Goal: Task Accomplishment & Management: Use online tool/utility

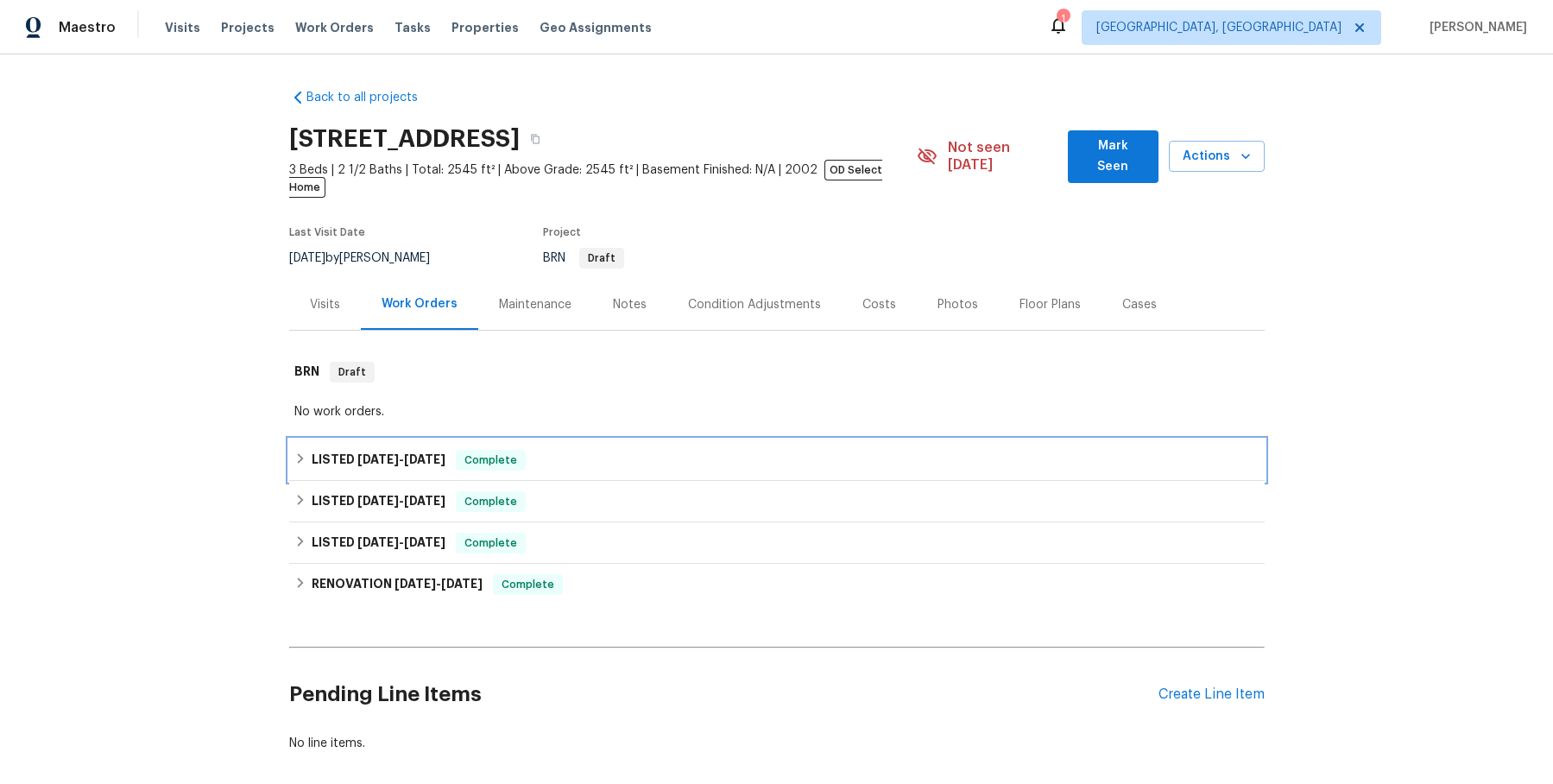
click at [300, 452] on icon at bounding box center [300, 458] width 12 height 12
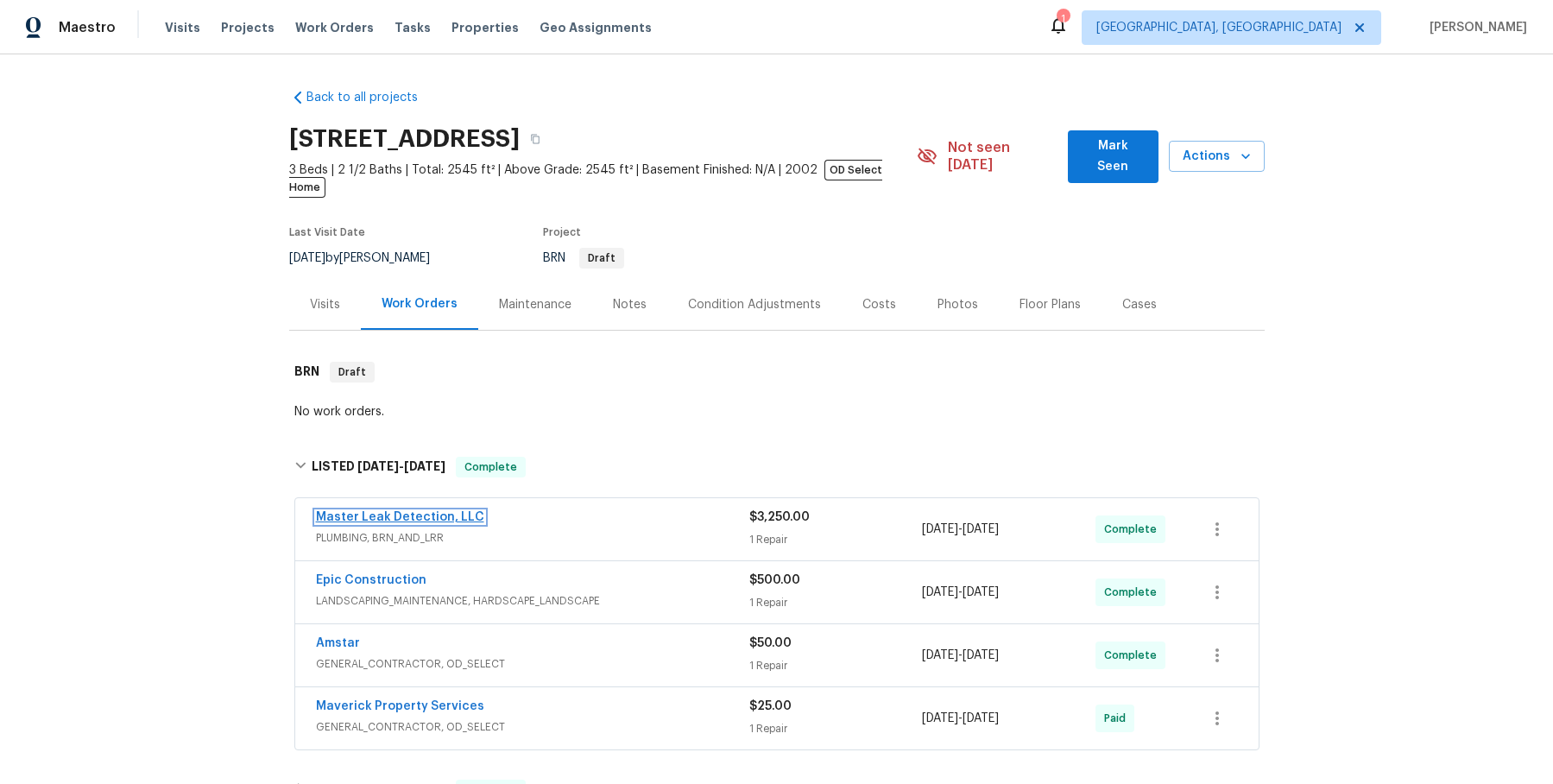
click at [464, 511] on link "Master Leak Detection, LLC" at bounding box center [400, 517] width 169 height 12
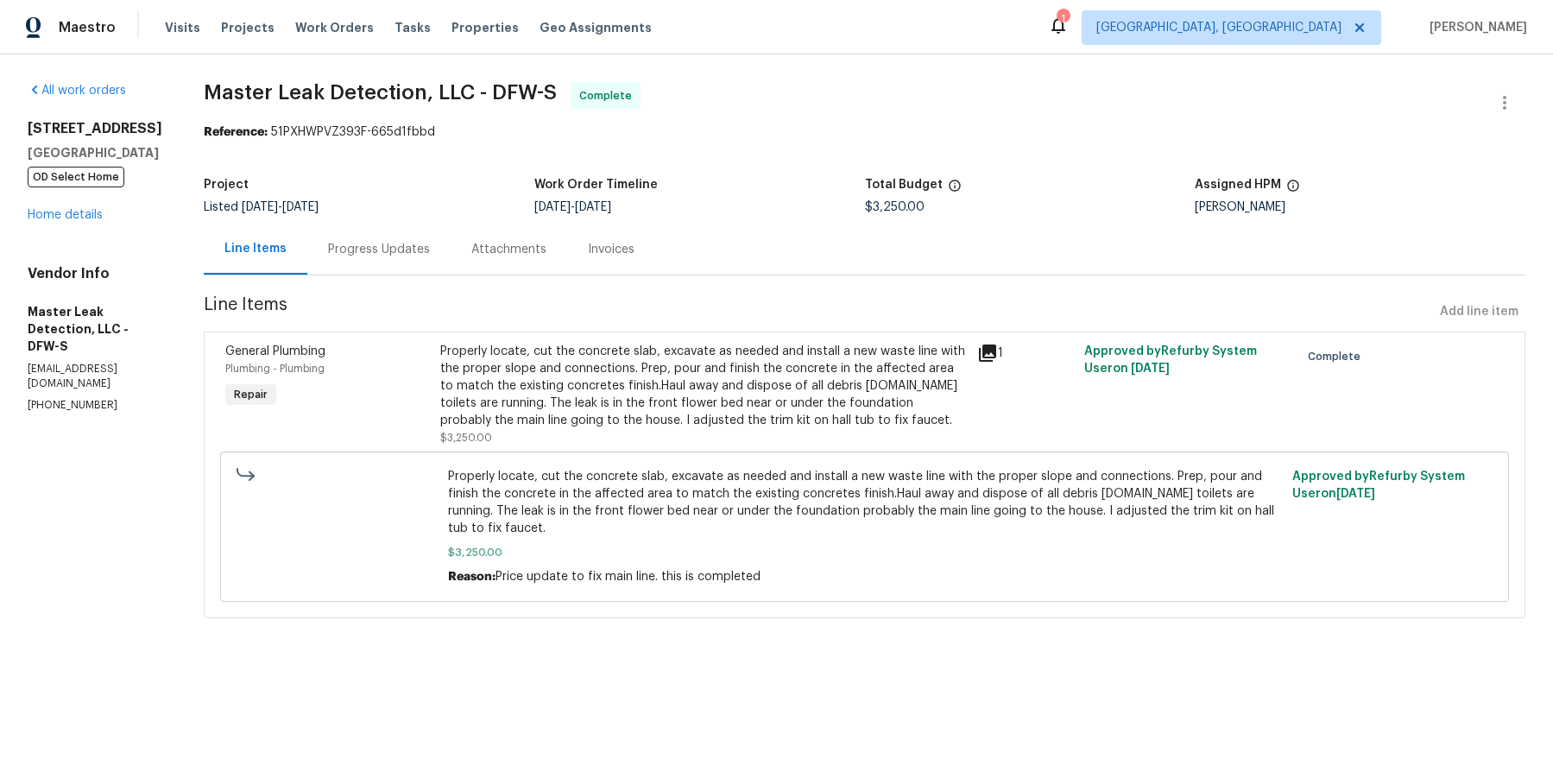
click at [618, 246] on div "Invoices" at bounding box center [611, 250] width 47 height 17
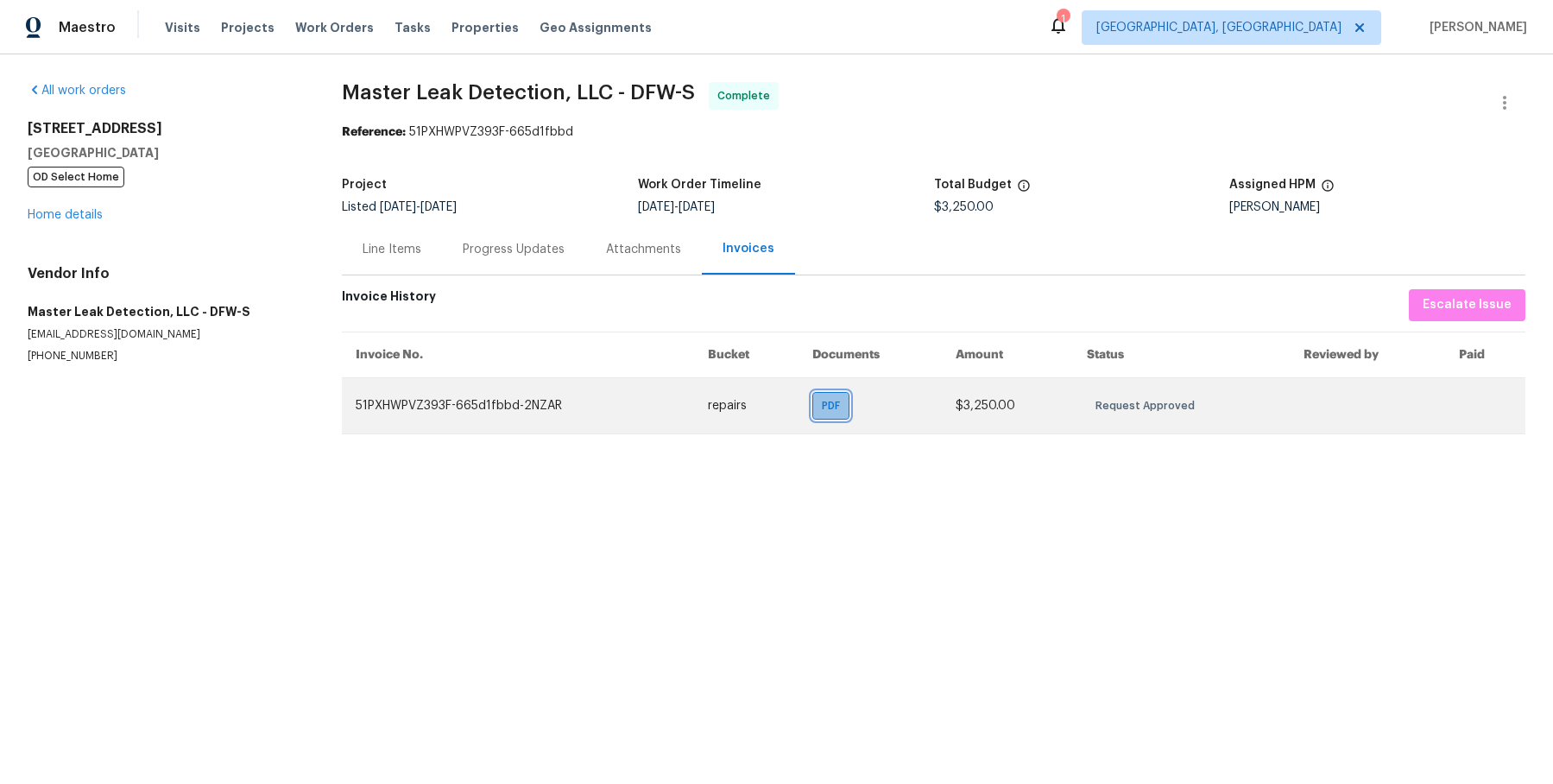
click at [846, 392] on div "PDF" at bounding box center [830, 405] width 37 height 28
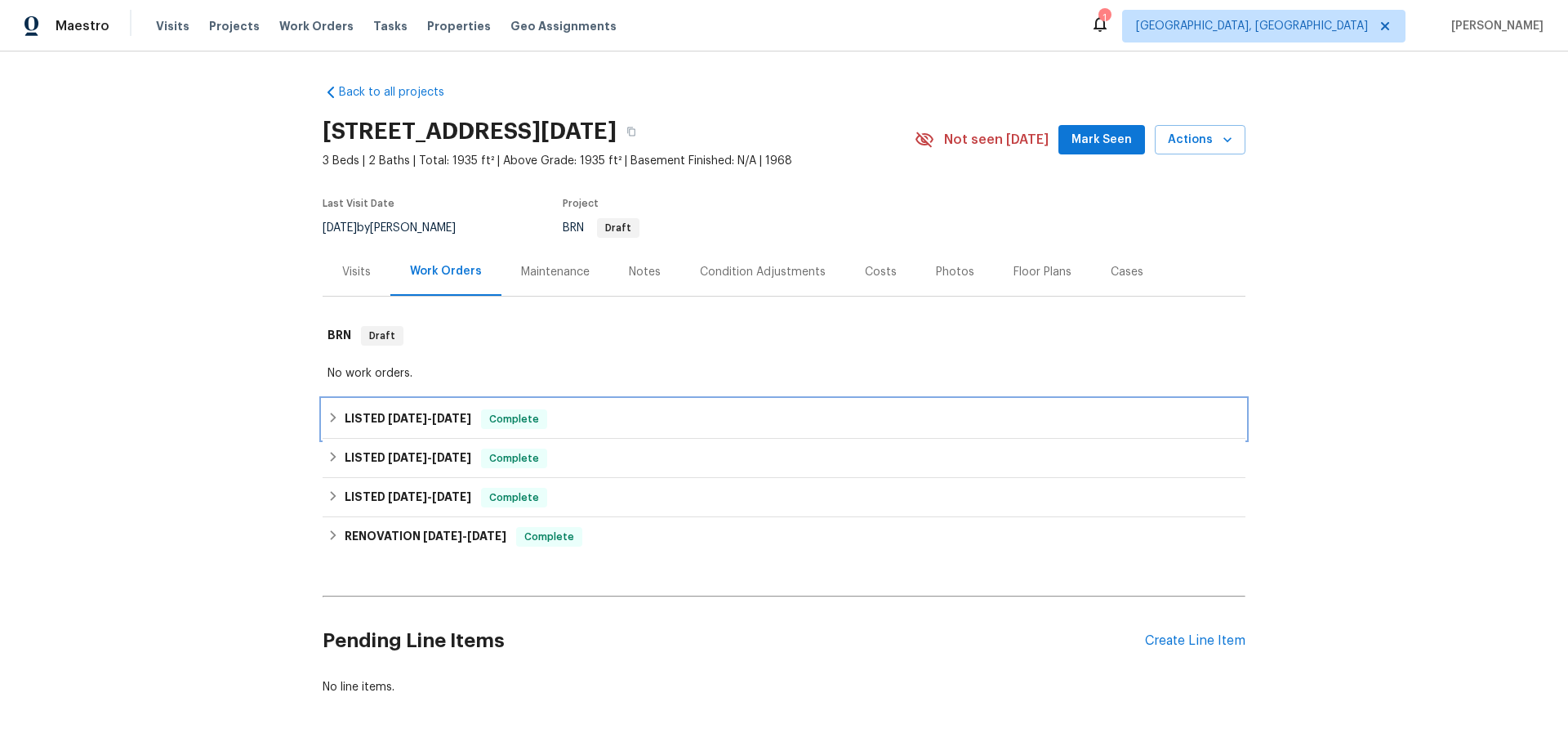
click at [334, 411] on icon at bounding box center [333, 417] width 12 height 12
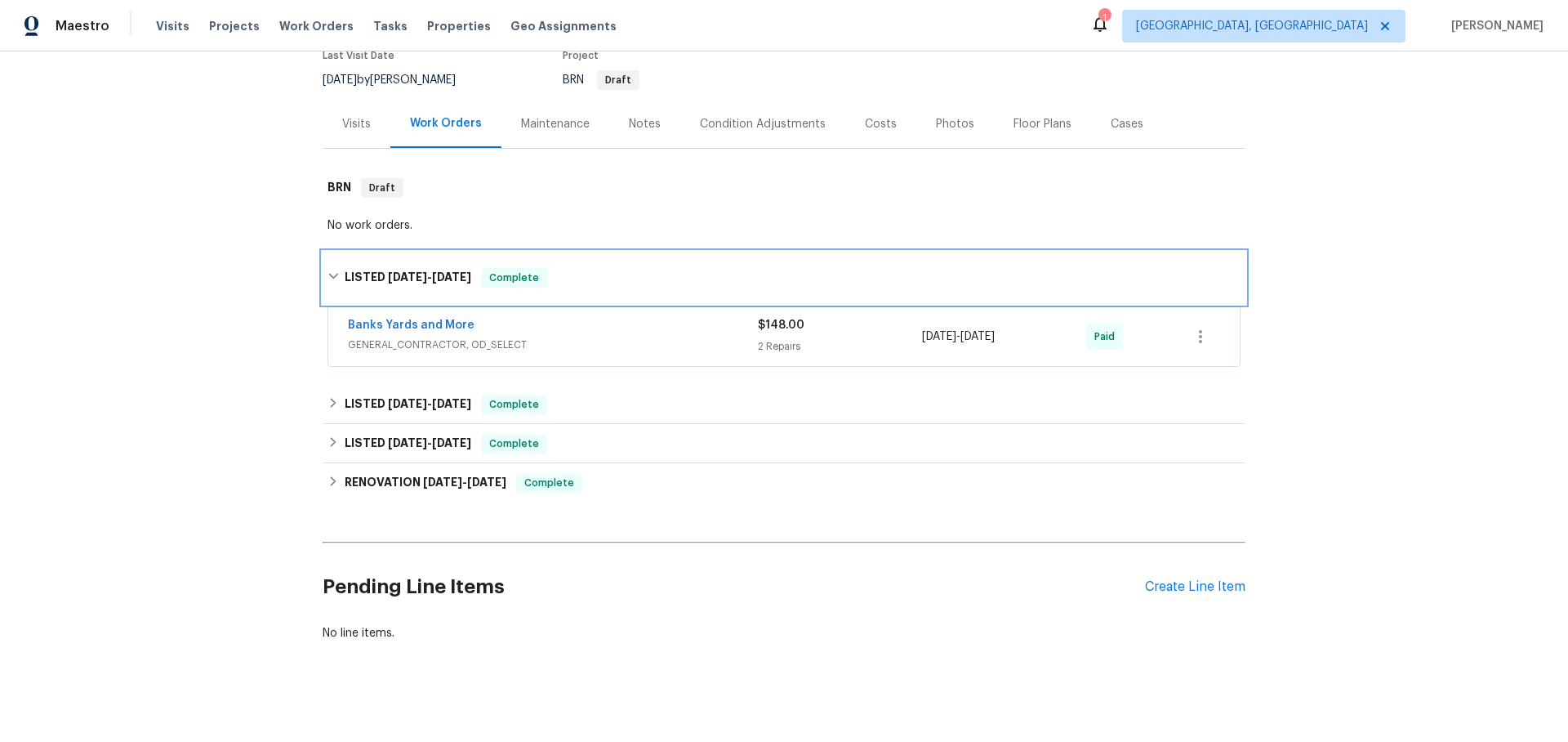
scroll to position [159, 0]
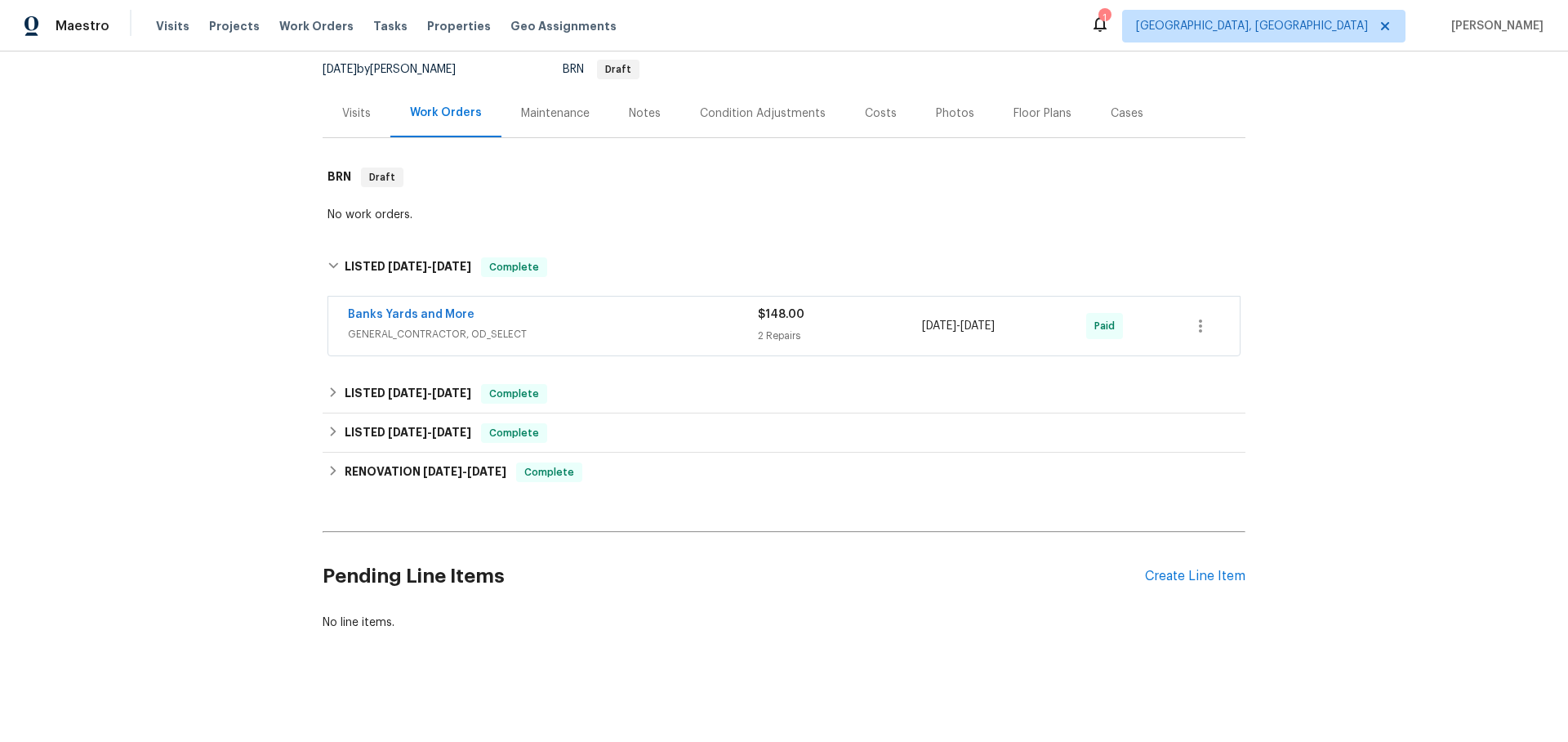
click at [660, 332] on span "GENERAL_CONTRACTOR, OD_SELECT" at bounding box center [553, 334] width 410 height 16
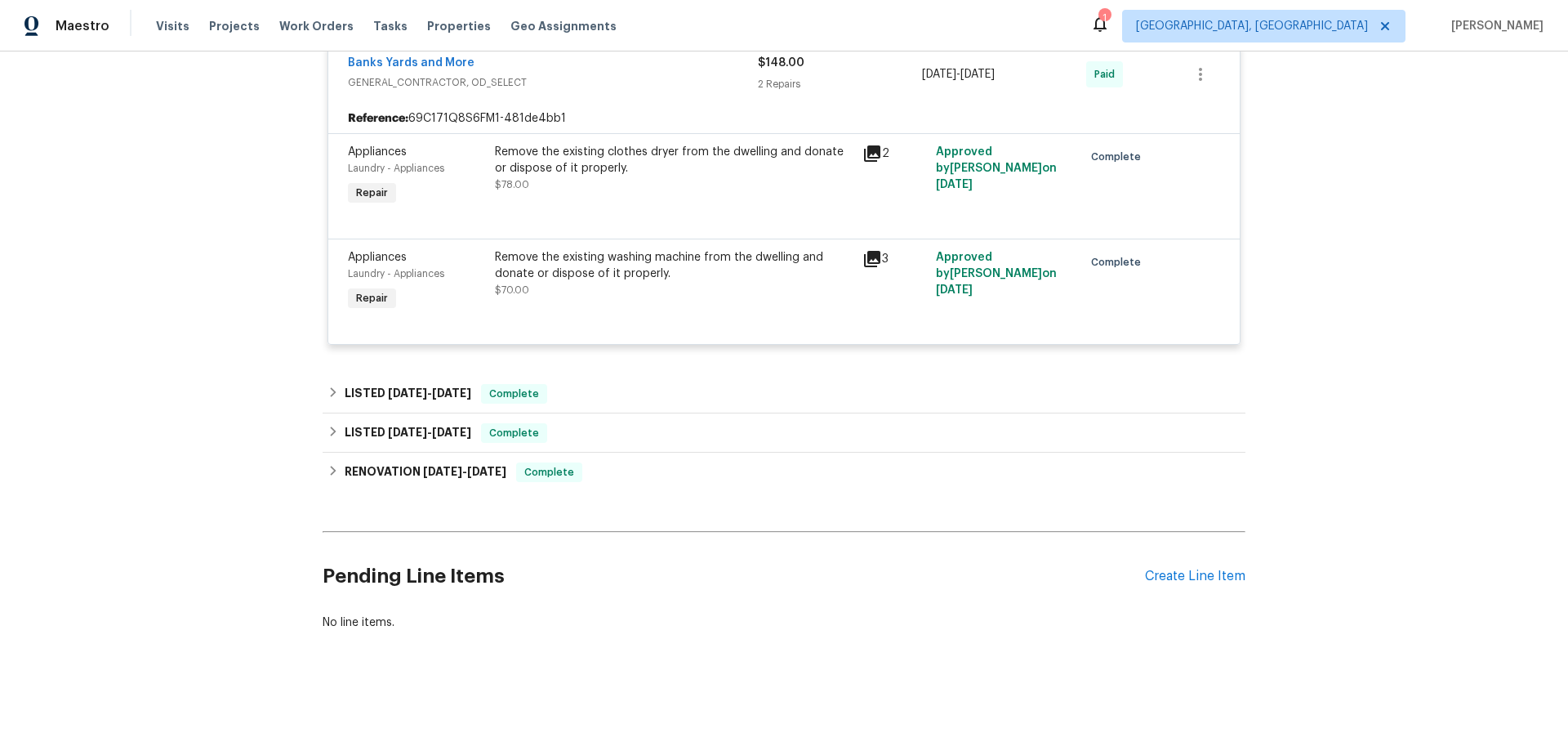
scroll to position [419, 0]
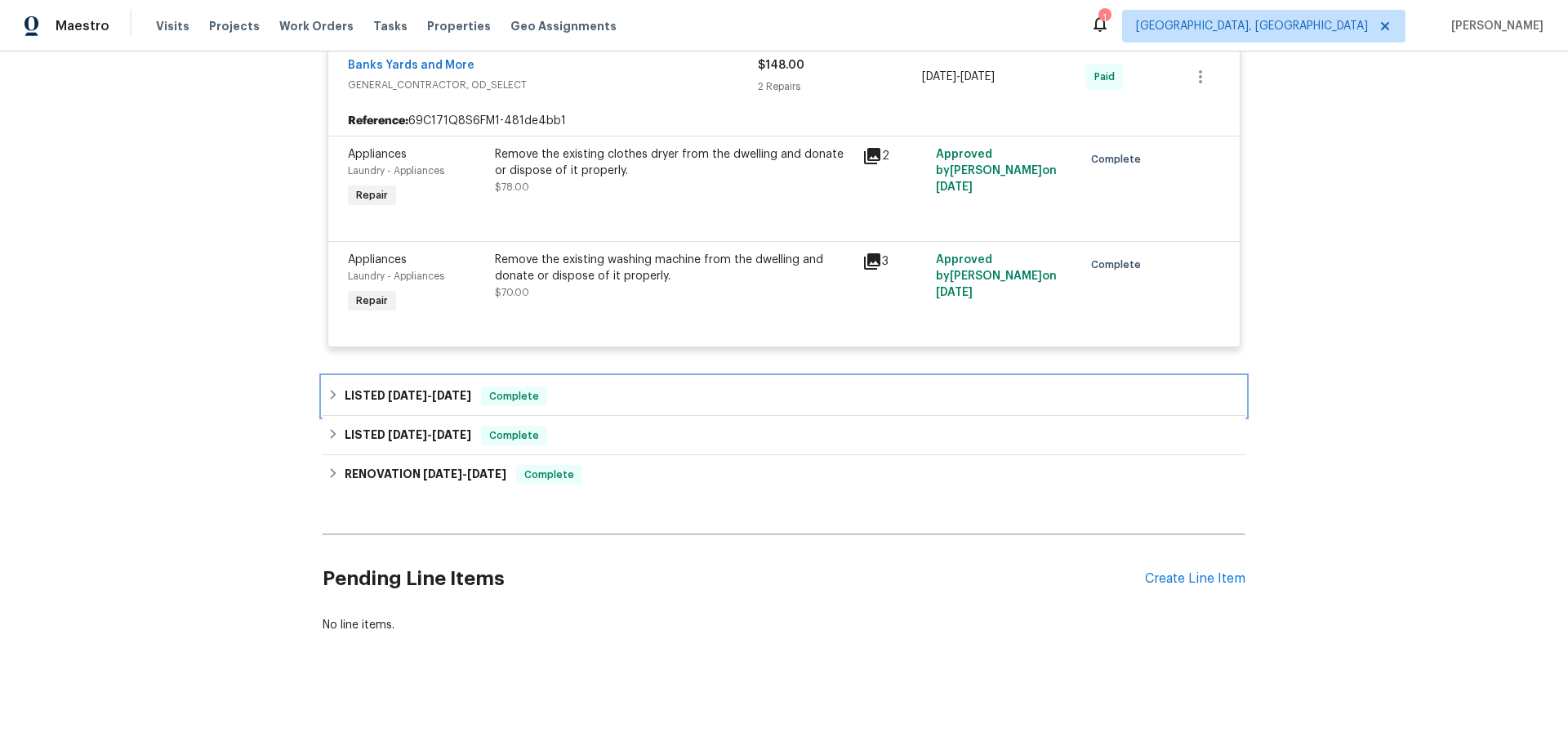
click at [333, 394] on icon at bounding box center [333, 394] width 12 height 12
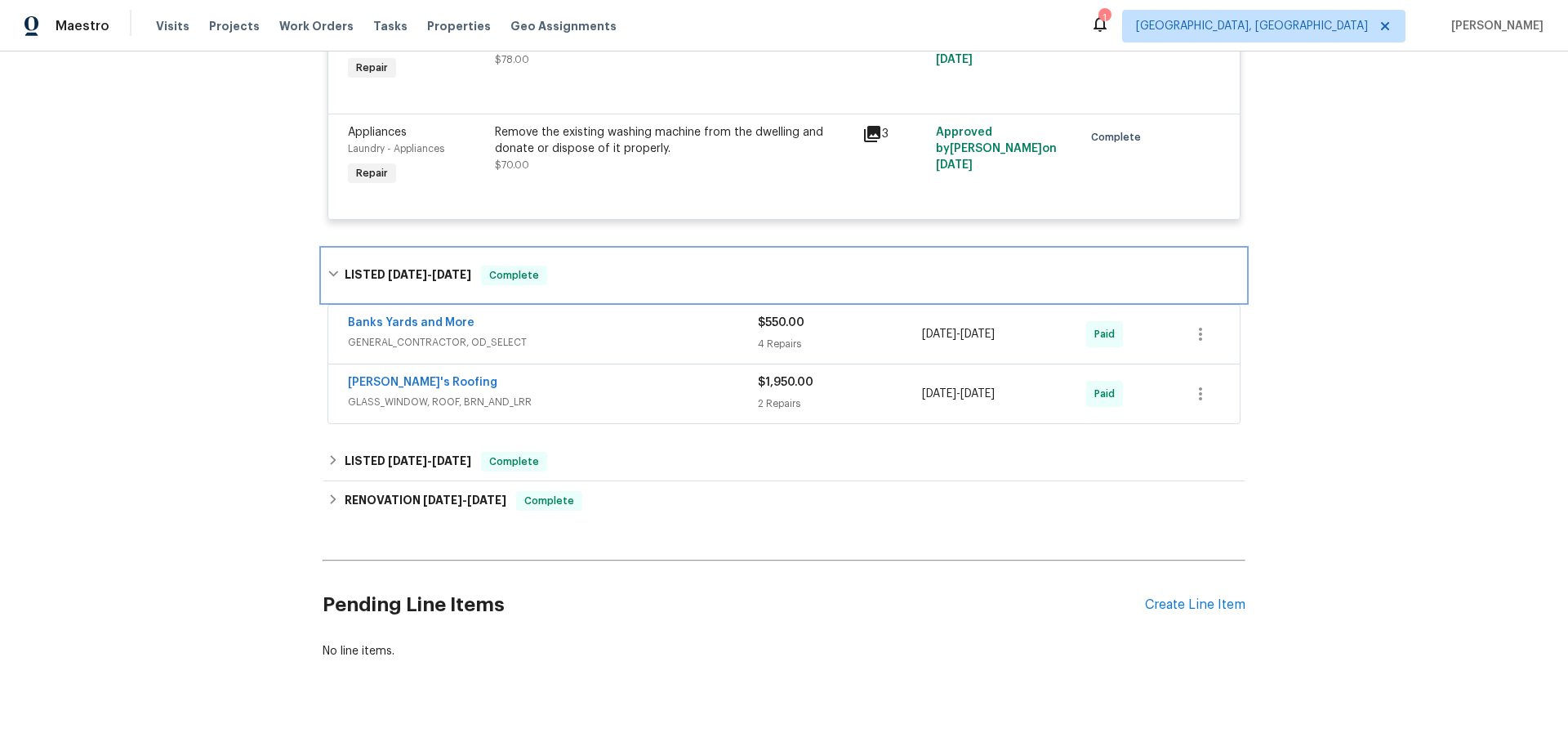
scroll to position [553, 0]
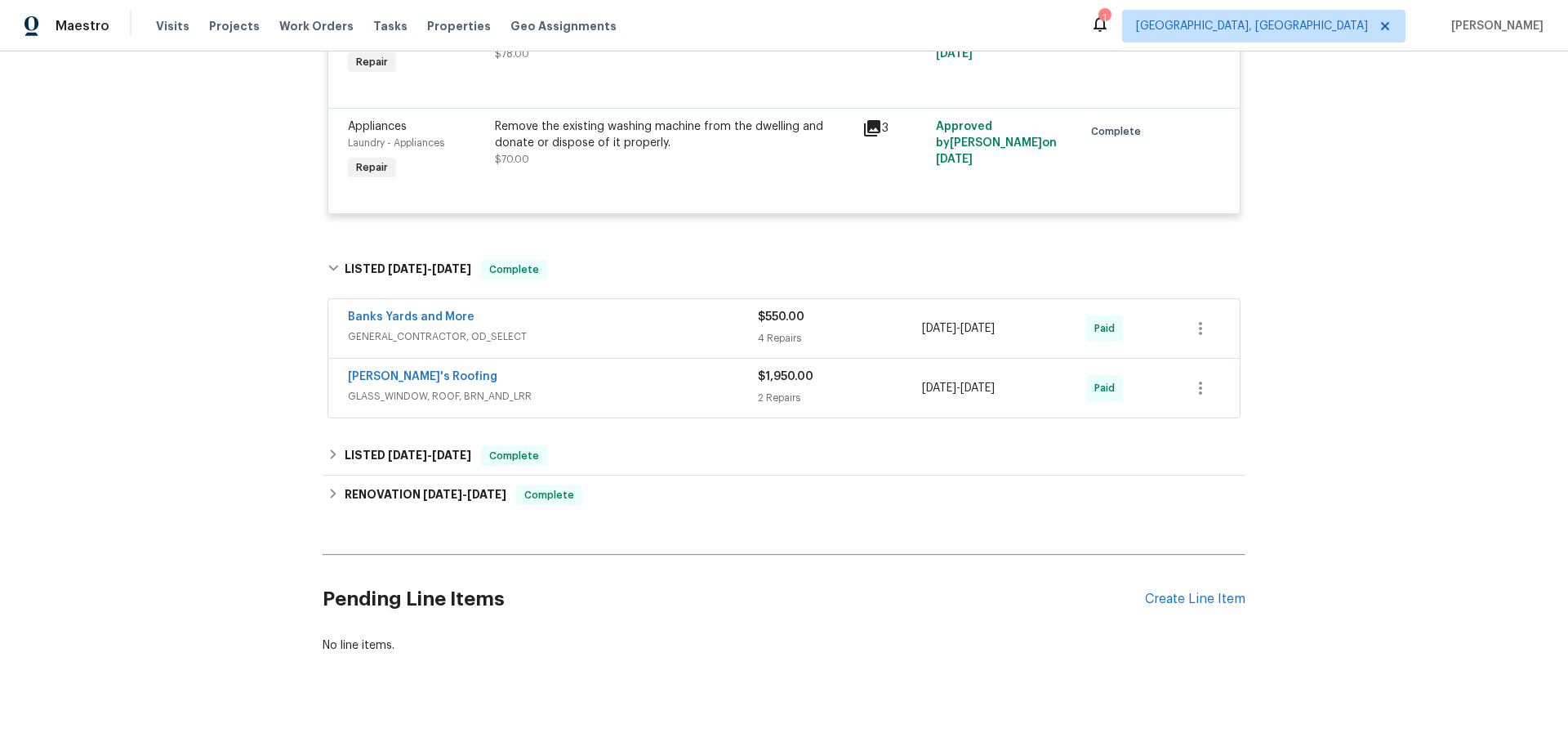
click at [590, 327] on div "Banks Yards and More" at bounding box center [553, 319] width 410 height 20
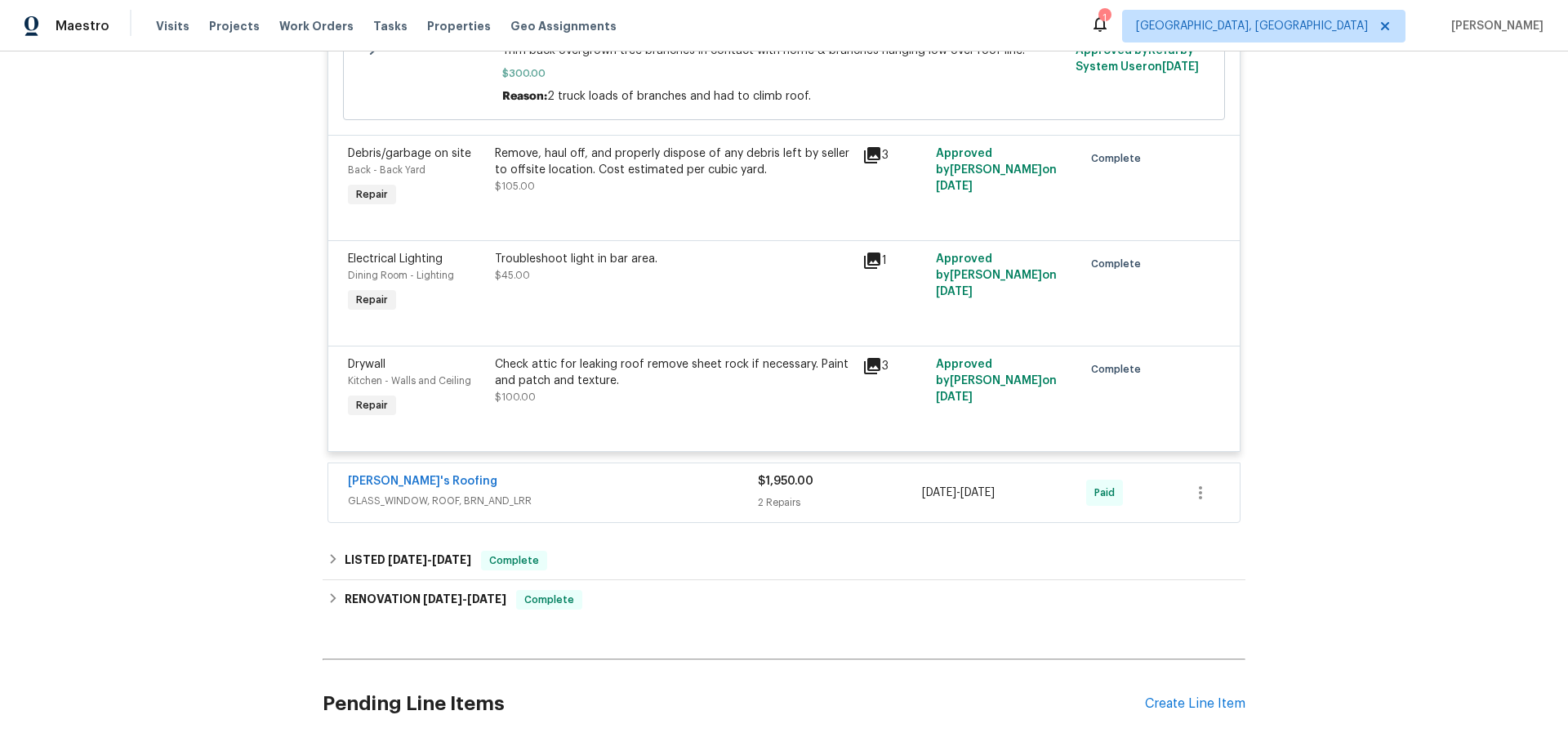
scroll to position [1151, 0]
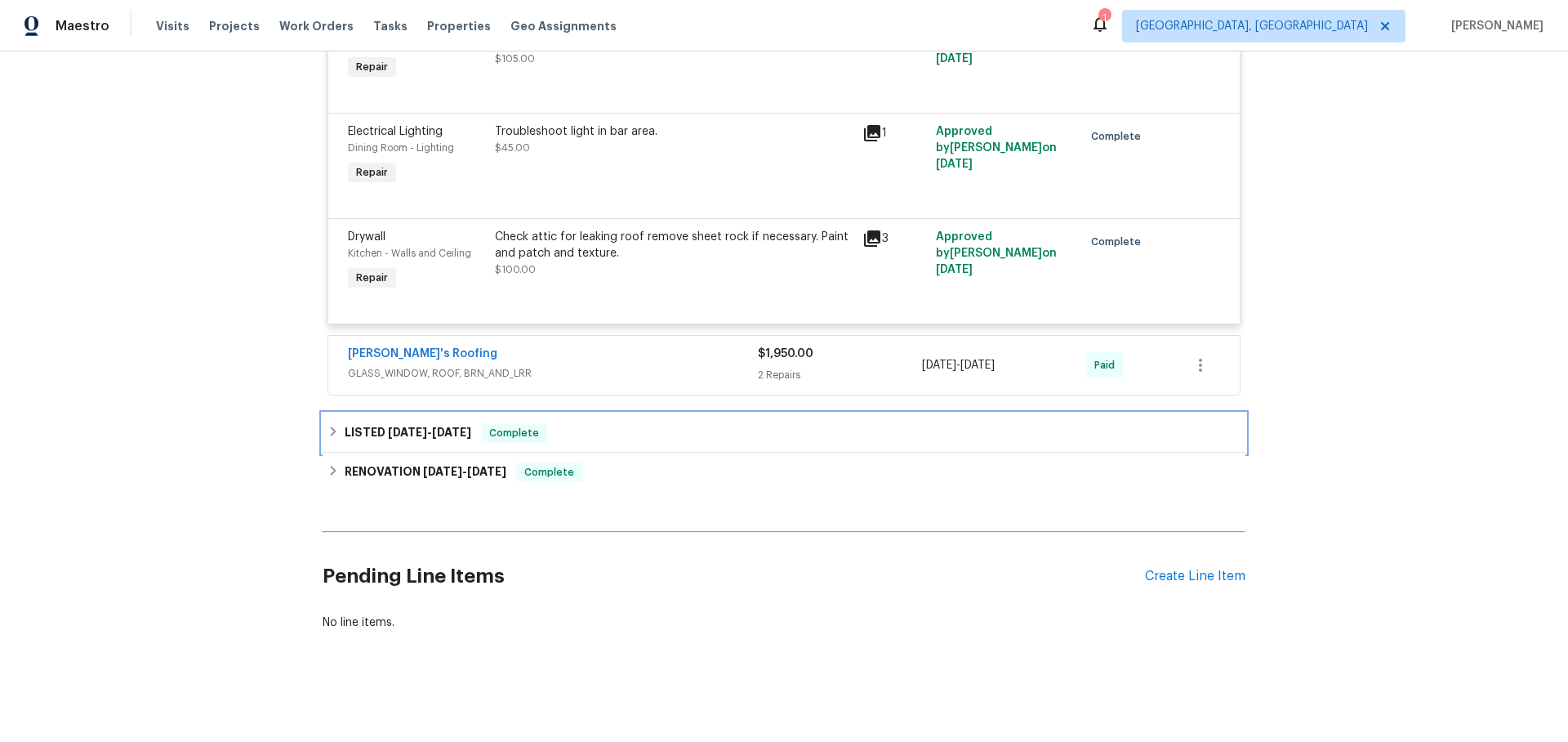
click at [336, 433] on icon at bounding box center [333, 431] width 12 height 12
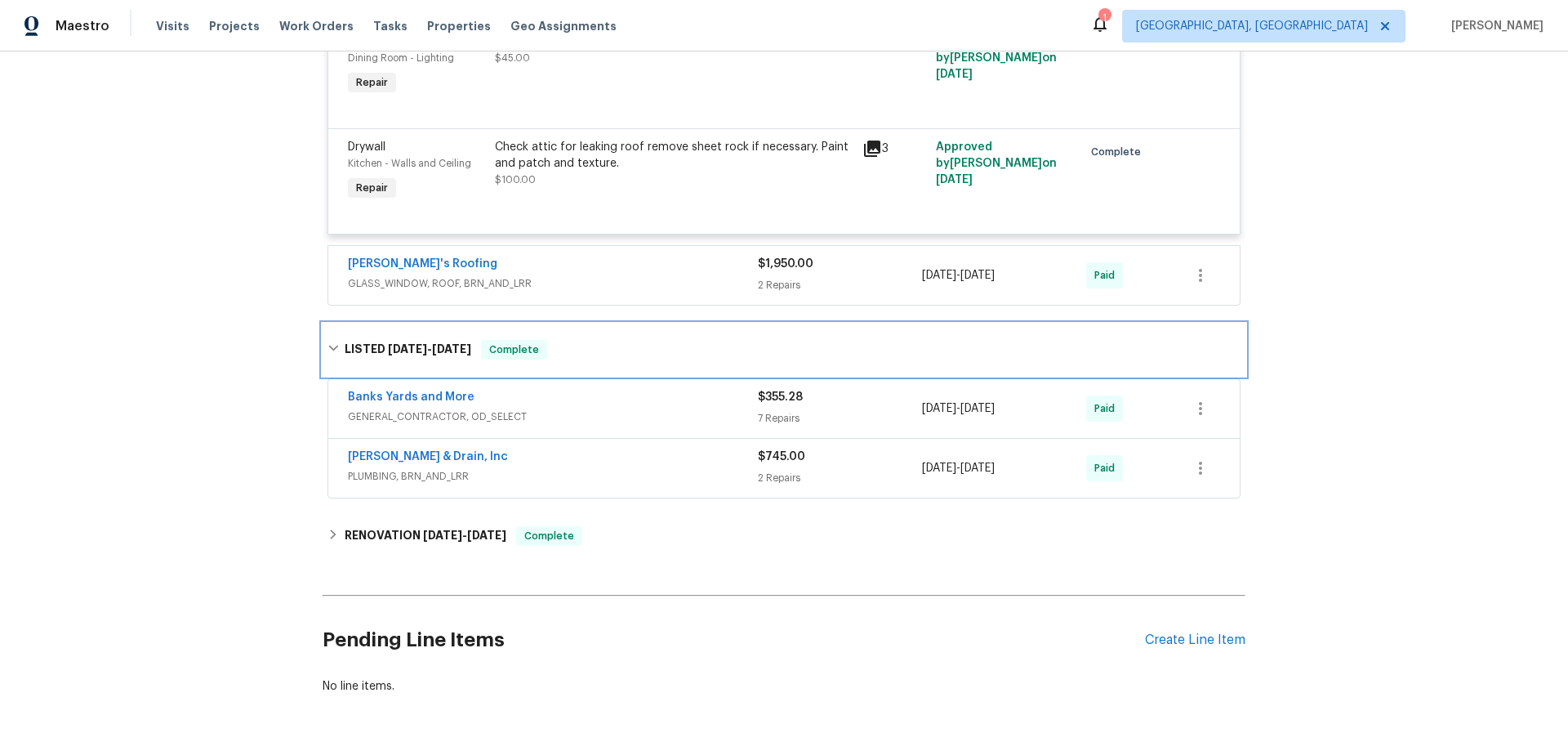
scroll to position [1305, 0]
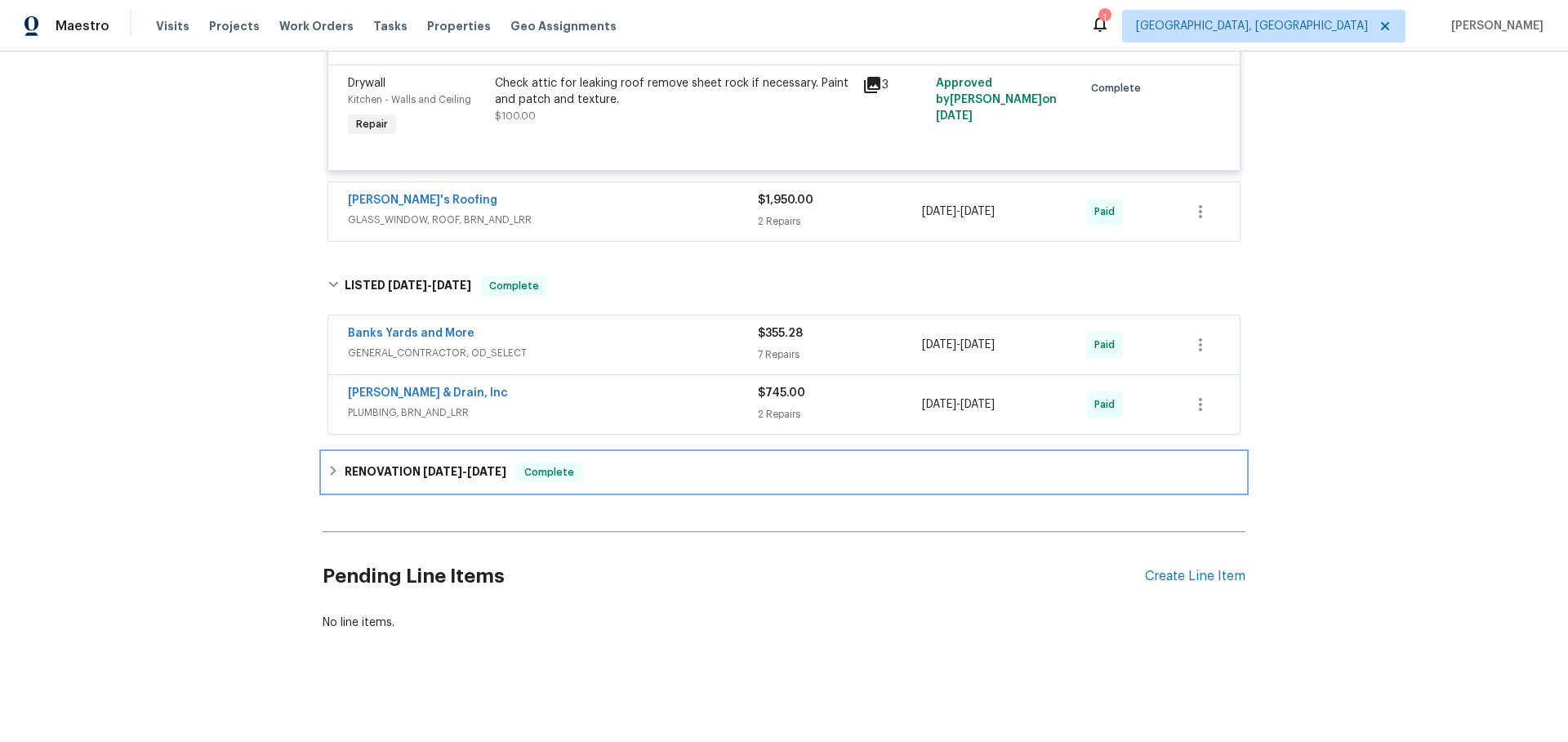
click at [335, 474] on icon at bounding box center [333, 470] width 12 height 12
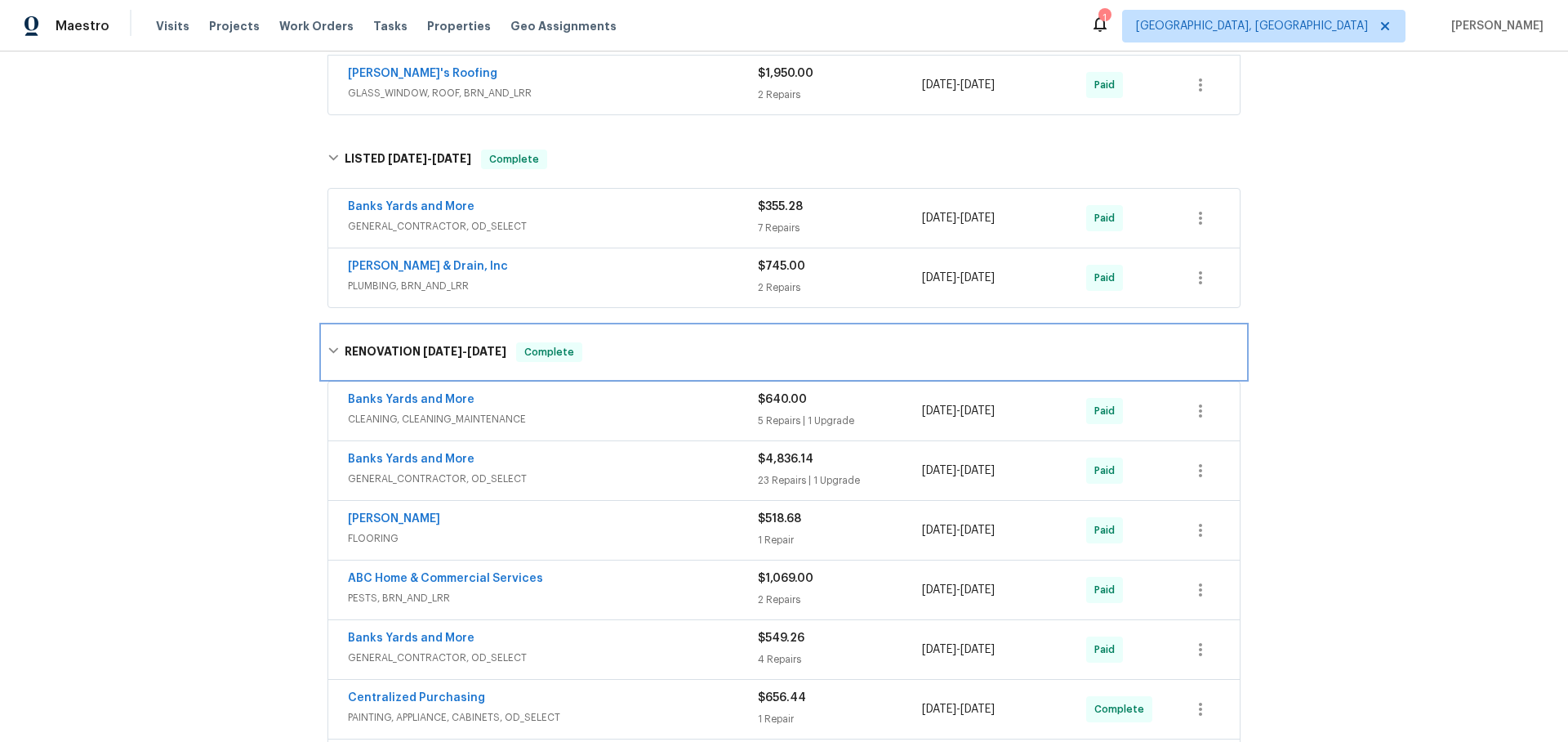
scroll to position [1458, 0]
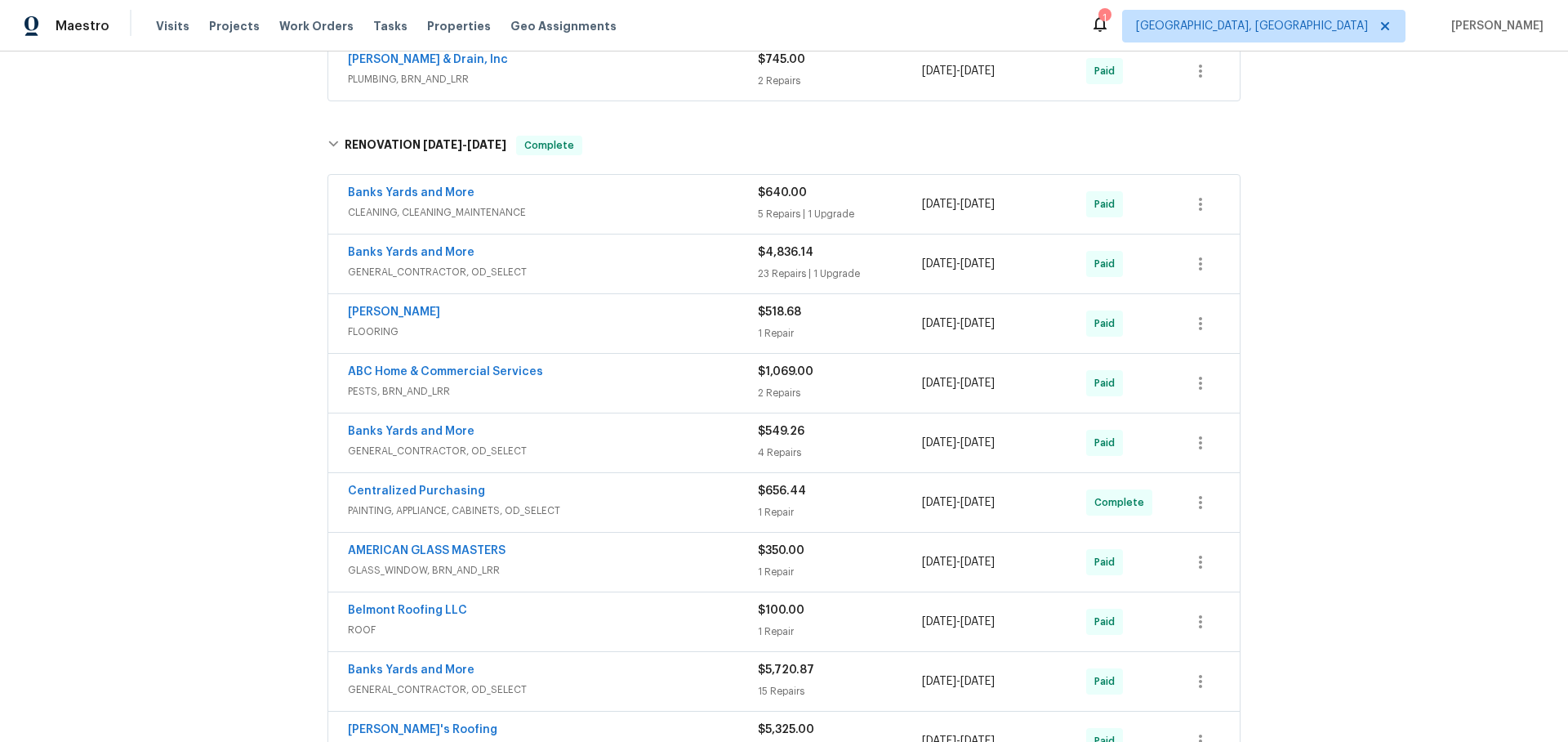
click at [626, 504] on span "PAINTING, APPLIANCE, CABINETS, OD_SELECT" at bounding box center [553, 511] width 410 height 16
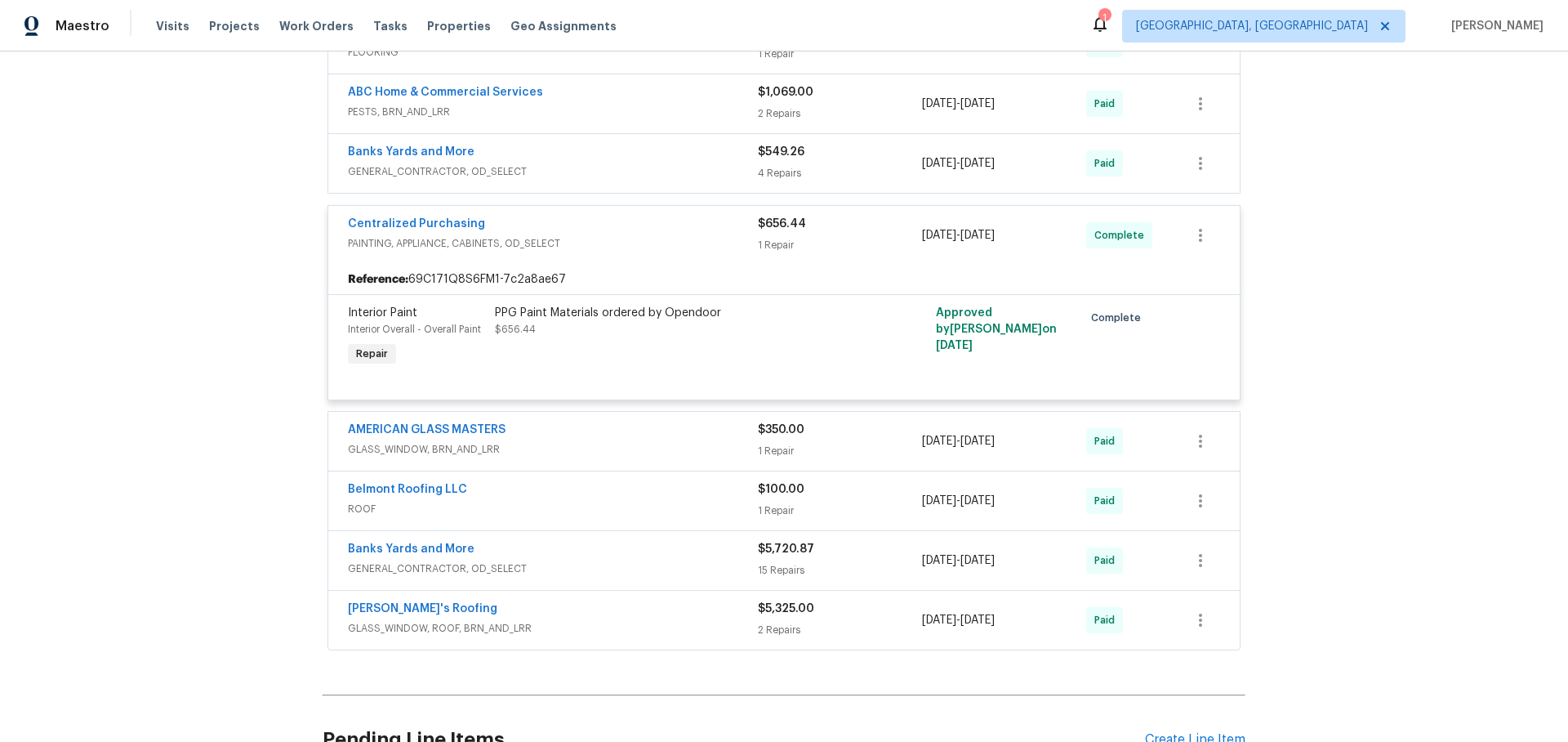
scroll to position [1932, 0]
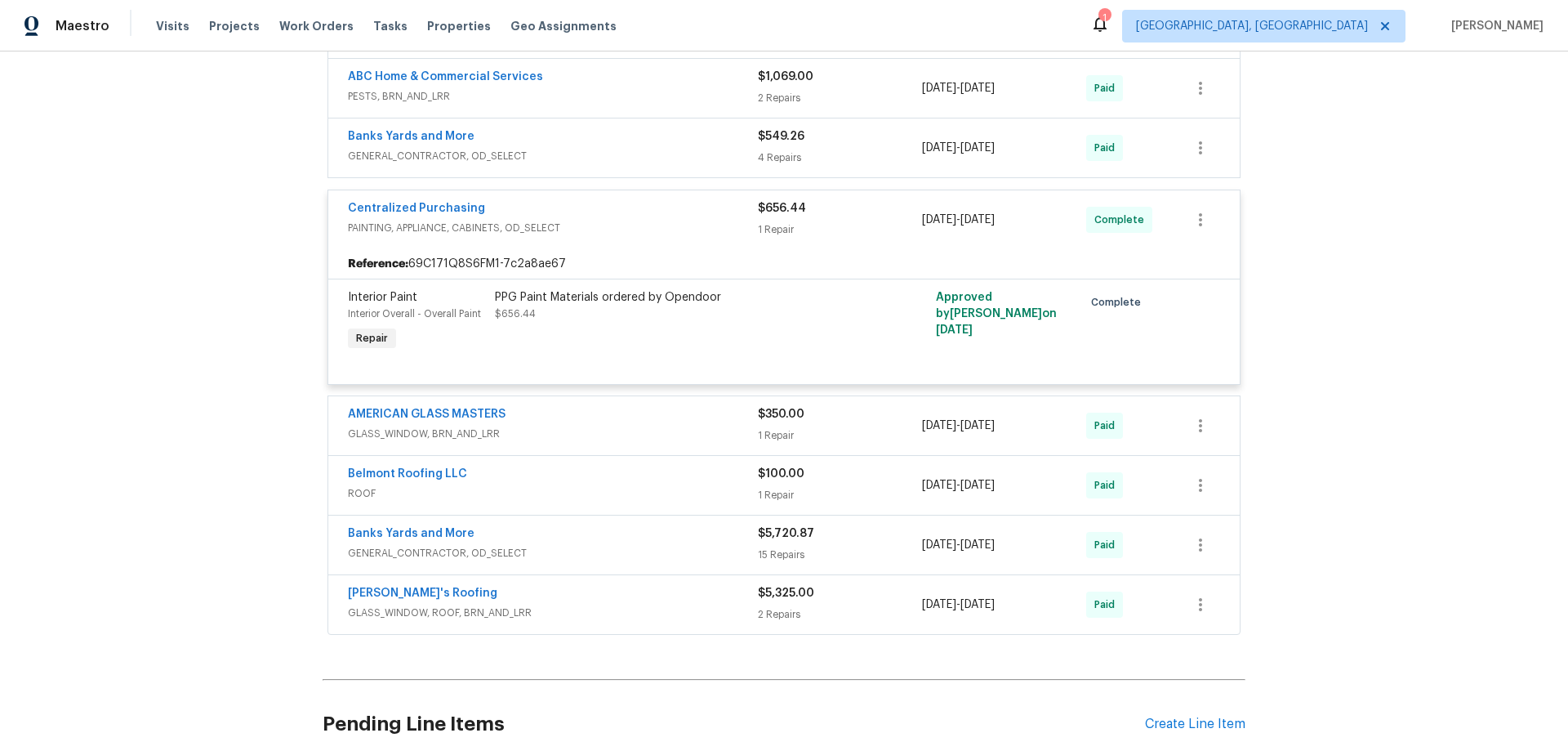
click at [631, 599] on div "[PERSON_NAME]'s Roofing" at bounding box center [553, 595] width 410 height 20
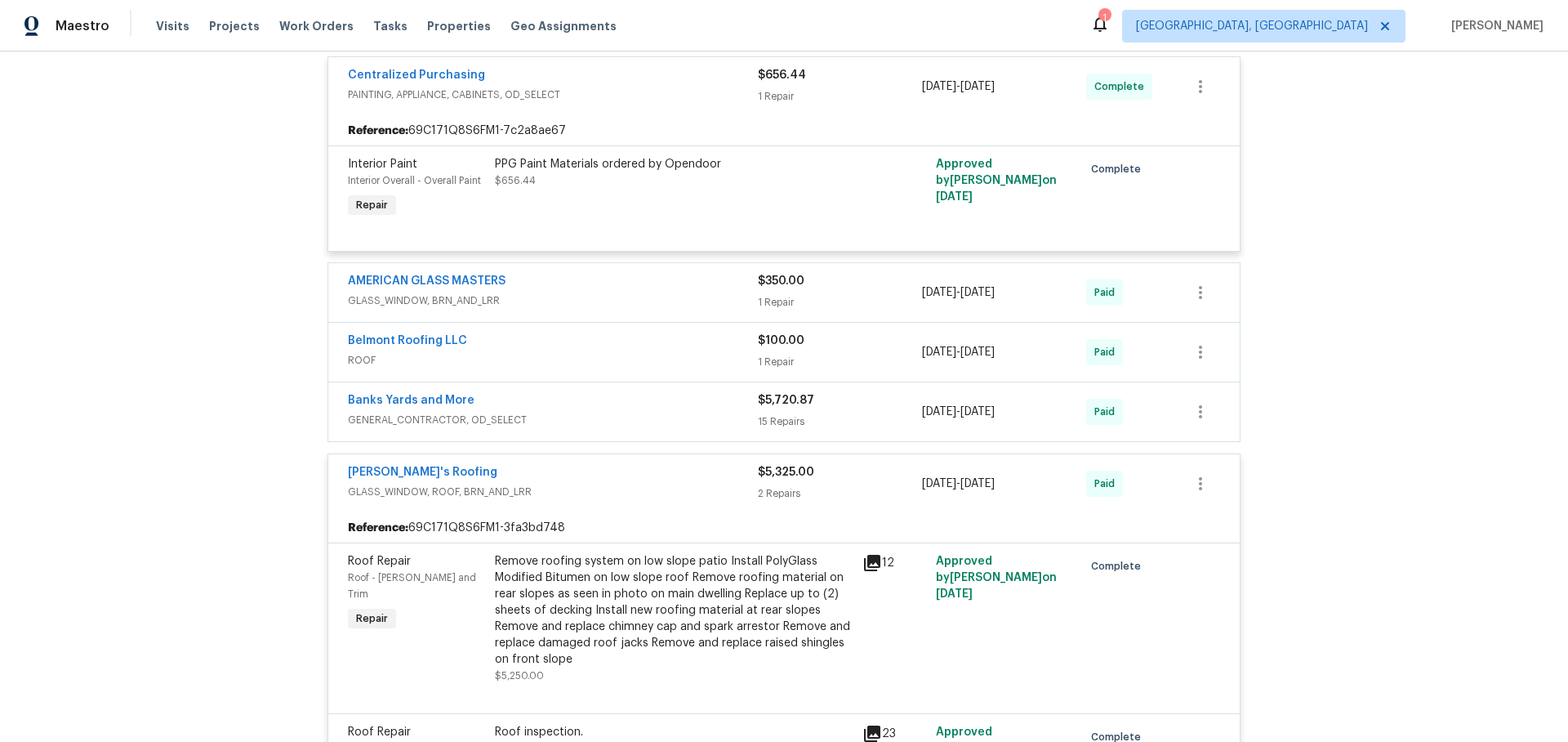
scroll to position [2063, 0]
click at [582, 353] on div "Belmont Roofing LLC" at bounding box center [553, 345] width 410 height 20
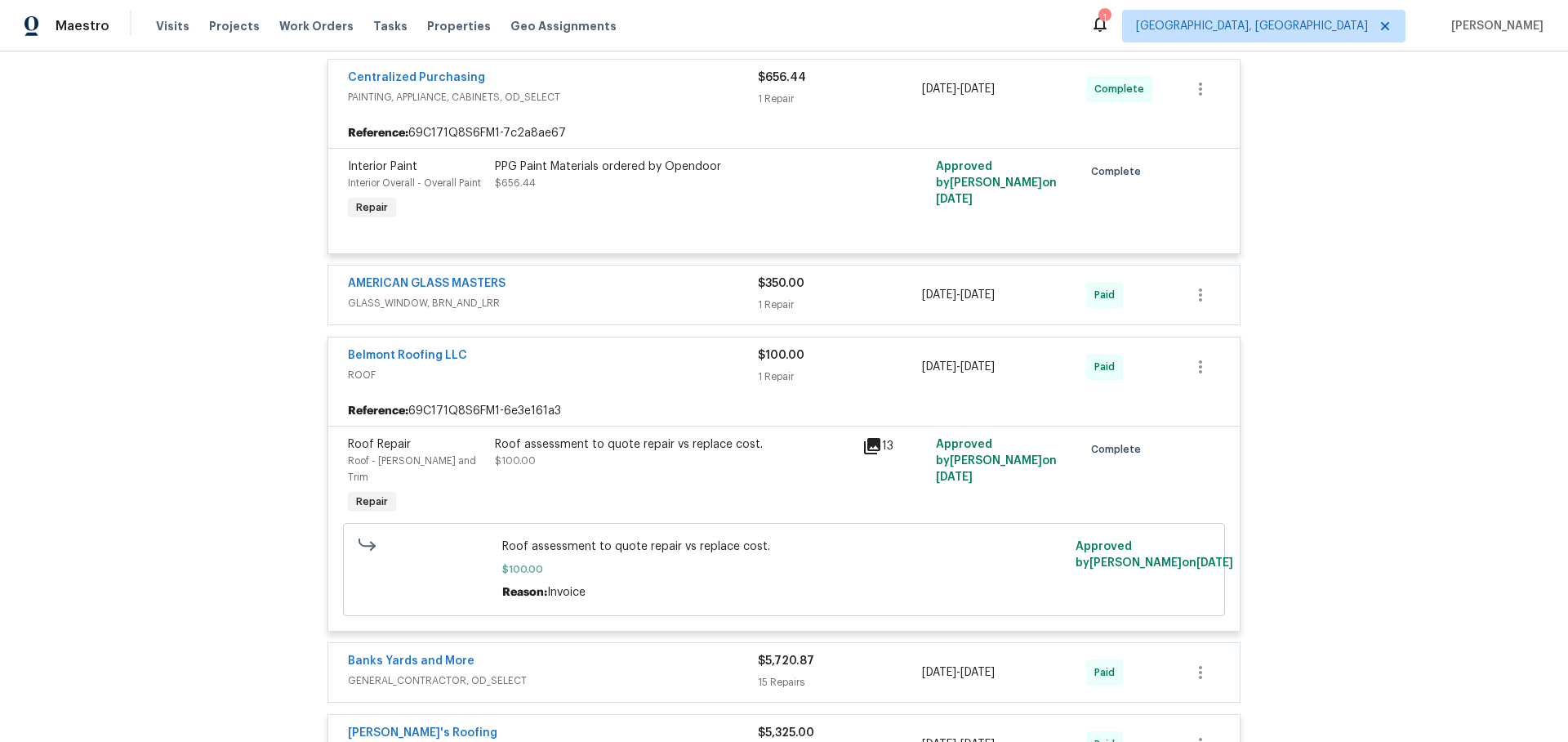
click at [618, 288] on div "AMERICAN GLASS MASTERS" at bounding box center [553, 285] width 410 height 20
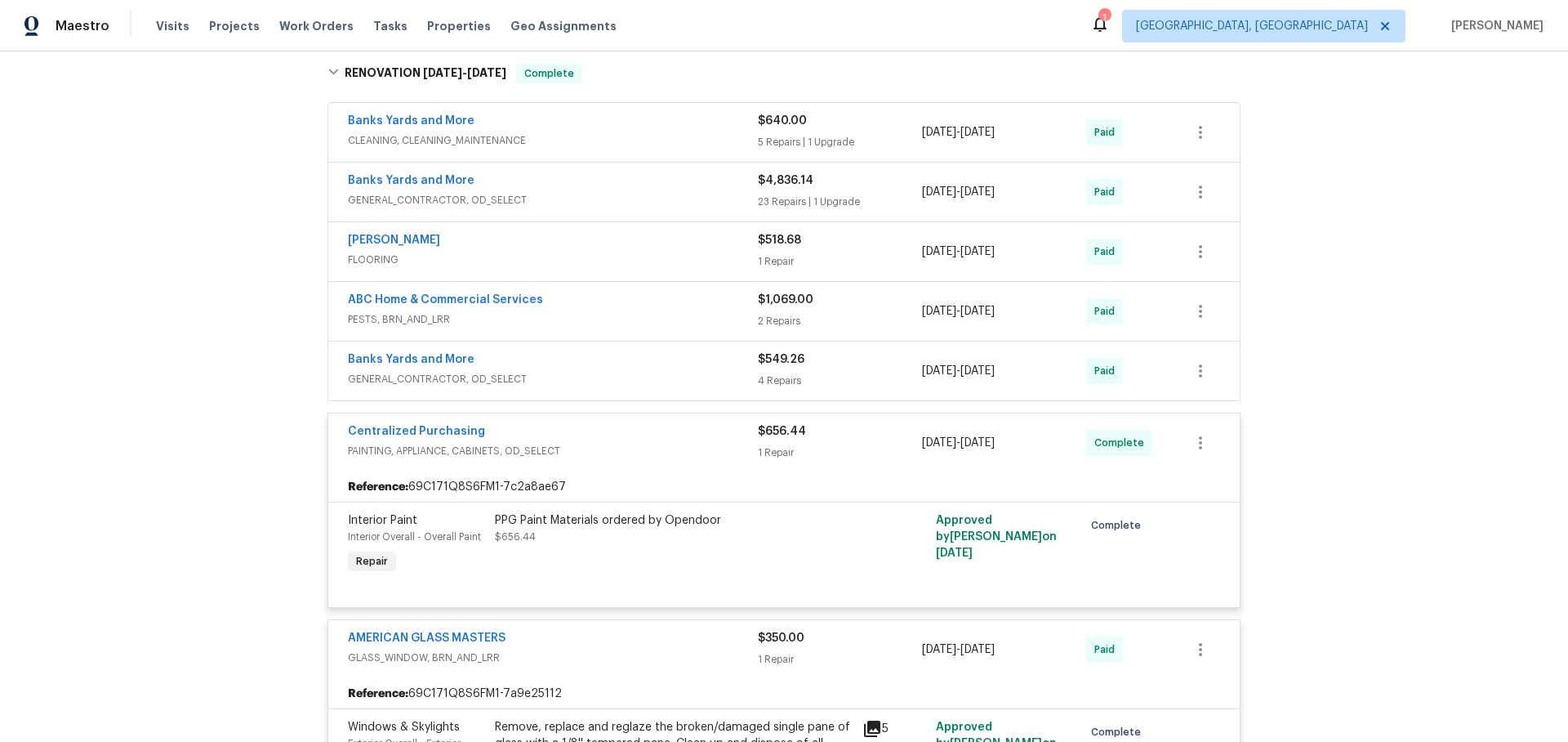
scroll to position [1707, 0]
click at [635, 191] on div "Banks Yards and More" at bounding box center [553, 184] width 410 height 20
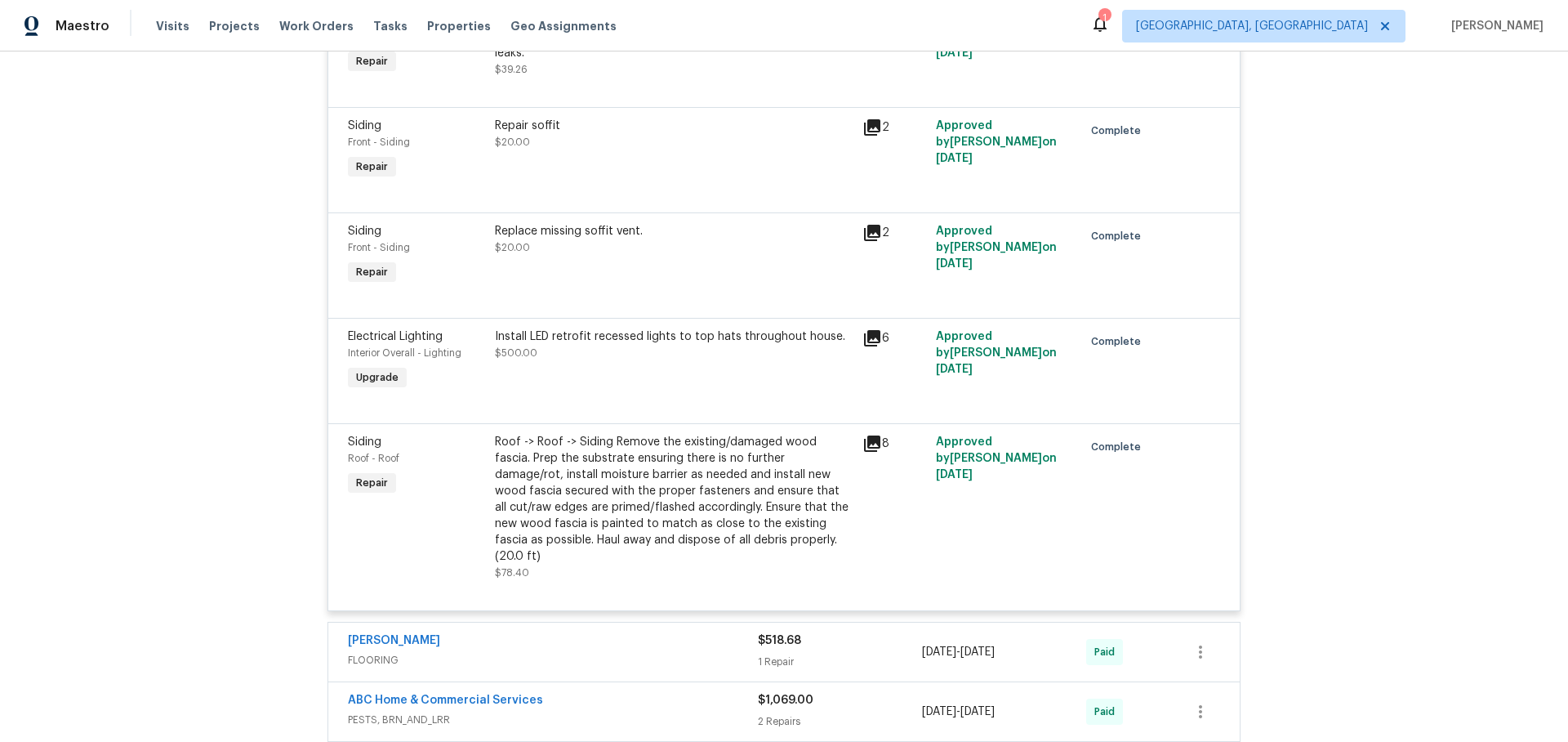
scroll to position [4498, 0]
